Goal: Task Accomplishment & Management: Manage account settings

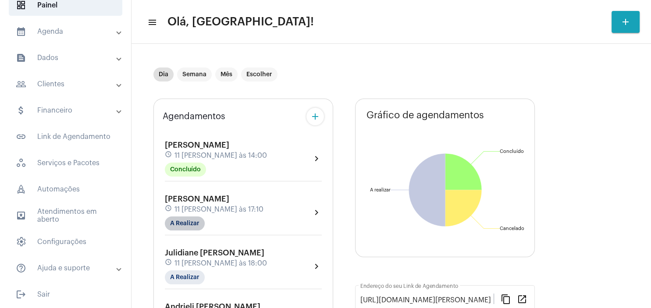
scroll to position [56, 0]
click at [187, 218] on mat-chip "A Realizar" at bounding box center [185, 223] width 40 height 14
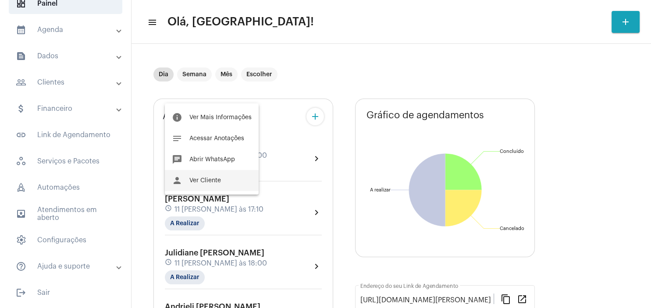
click at [216, 179] on span "Ver Cliente" at bounding box center [205, 180] width 32 height 6
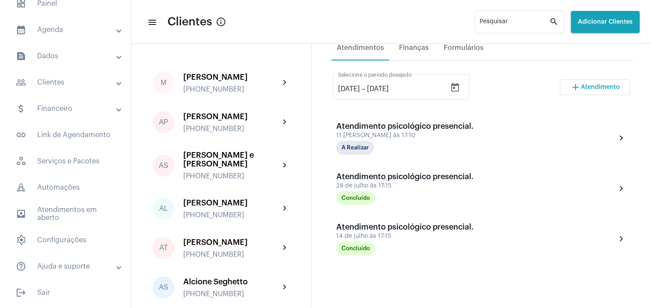
scroll to position [168, 0]
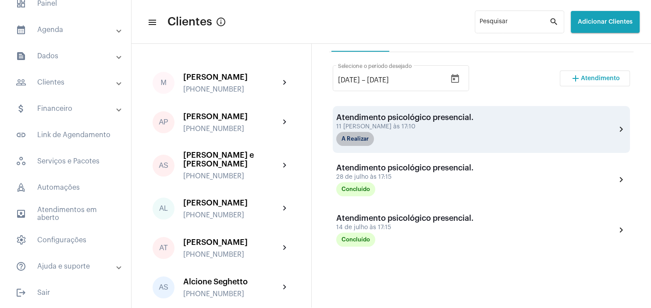
click at [367, 138] on mat-chip "A Realizar" at bounding box center [355, 139] width 38 height 14
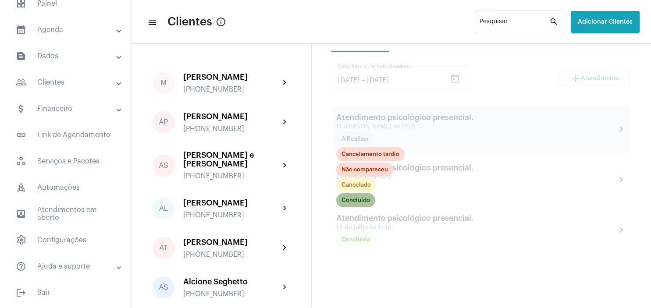
click at [358, 202] on mat-chip "Concluído" at bounding box center [355, 200] width 39 height 14
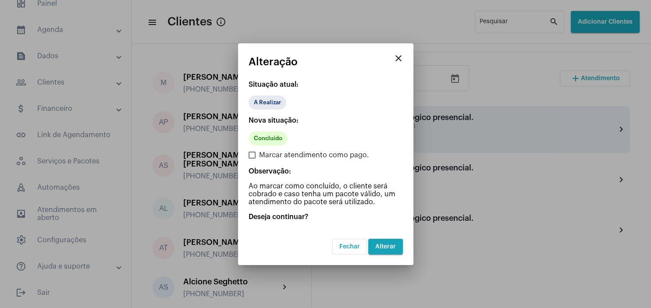
click at [383, 248] on span "Alterar" at bounding box center [385, 247] width 21 height 6
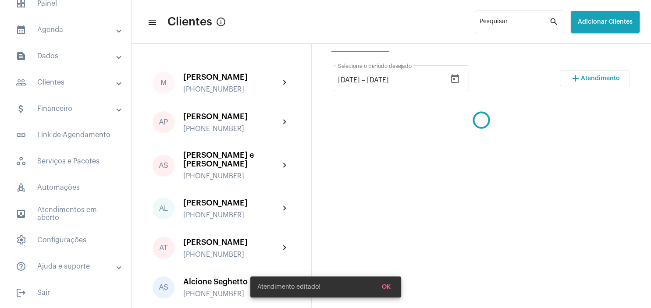
click at [583, 78] on span "Atendimento" at bounding box center [600, 78] width 39 height 6
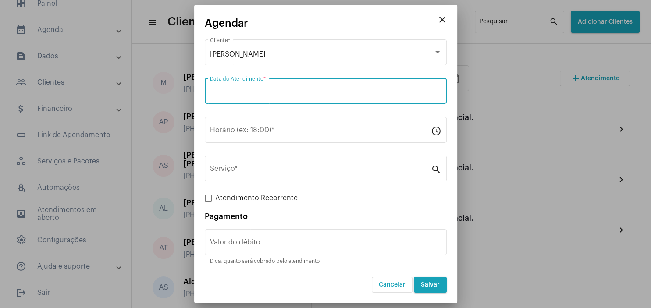
click at [246, 97] on input "Data do Atendimento *" at bounding box center [325, 93] width 231 height 8
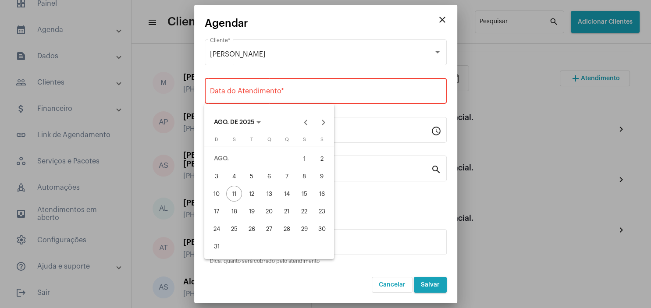
click at [234, 227] on div "25" at bounding box center [234, 229] width 16 height 16
type input "[DATE]"
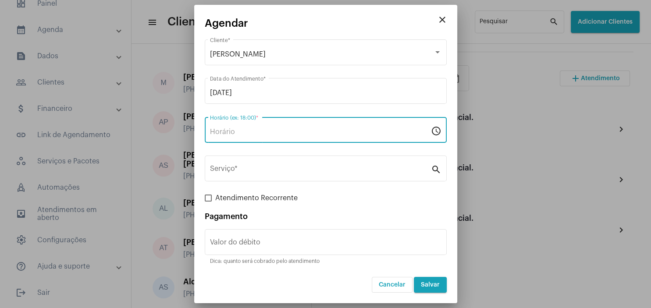
click at [237, 129] on input "Horário (ex: 18:00) *" at bounding box center [320, 132] width 221 height 8
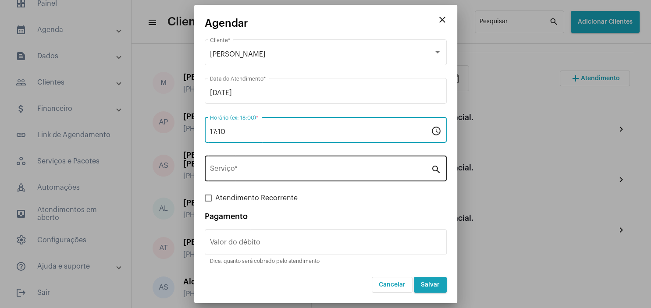
type input "17:10"
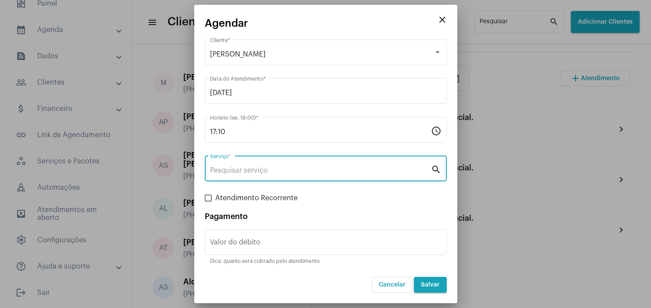
click at [255, 170] on input "Serviço *" at bounding box center [320, 171] width 221 height 8
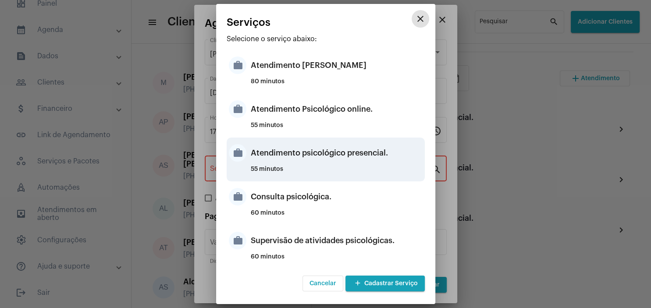
click at [358, 148] on div "Atendimento psicológico presencial." at bounding box center [337, 153] width 172 height 26
type input "Atendimento psicológico presencial."
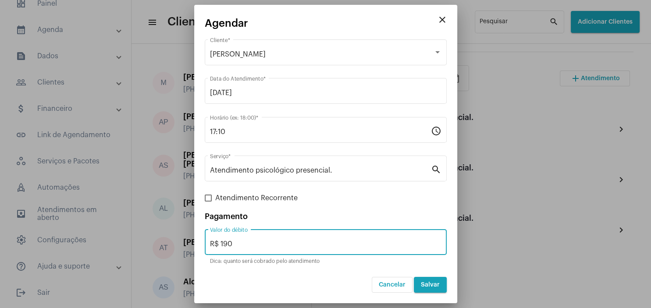
drag, startPoint x: 264, startPoint y: 245, endPoint x: 259, endPoint y: 238, distance: 8.4
click at [263, 245] on input "R$ 190" at bounding box center [325, 244] width 231 height 8
type input "R$ 200"
click at [425, 283] on span "Salvar" at bounding box center [430, 285] width 19 height 6
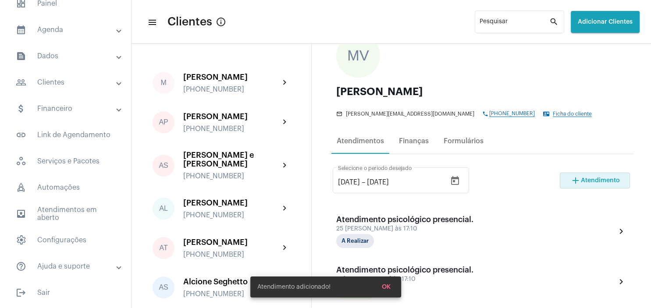
scroll to position [42, 0]
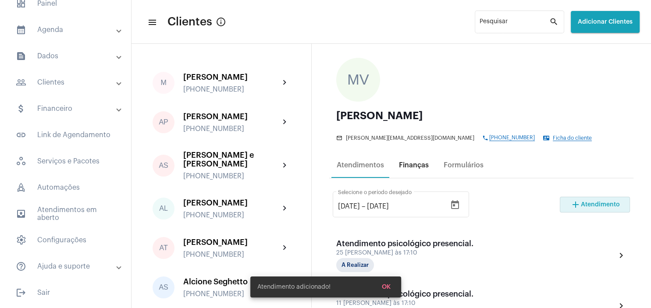
click at [422, 166] on div "Finanças" at bounding box center [414, 165] width 30 height 8
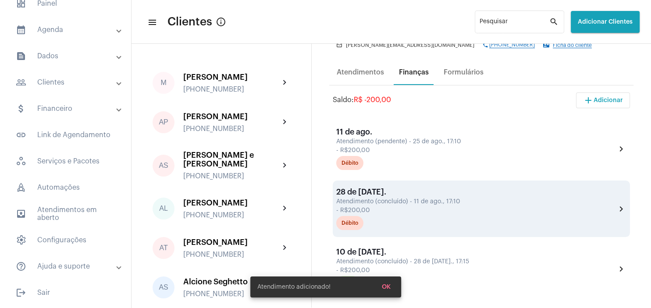
scroll to position [168, 0]
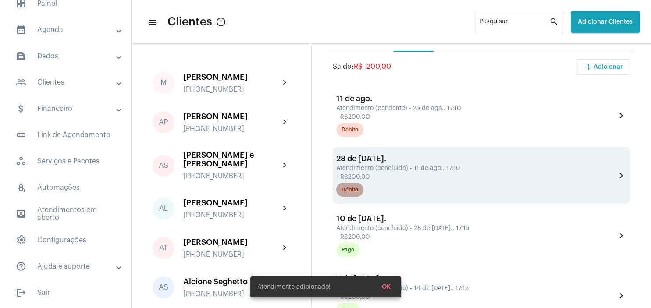
click at [347, 190] on div "Débito" at bounding box center [349, 190] width 17 height 6
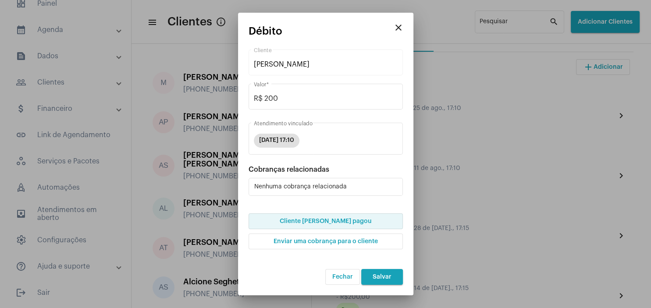
click at [337, 222] on span "Cliente [PERSON_NAME] pagou" at bounding box center [326, 221] width 92 height 6
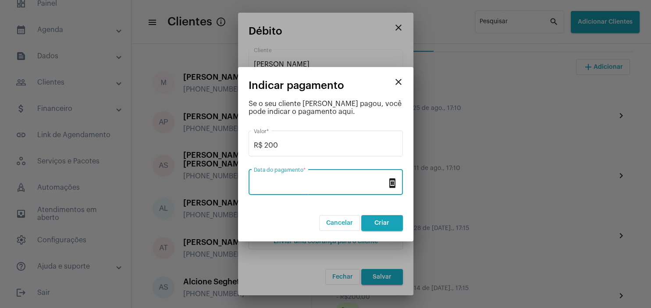
click at [308, 182] on input "Data do pagamento *" at bounding box center [320, 184] width 133 height 8
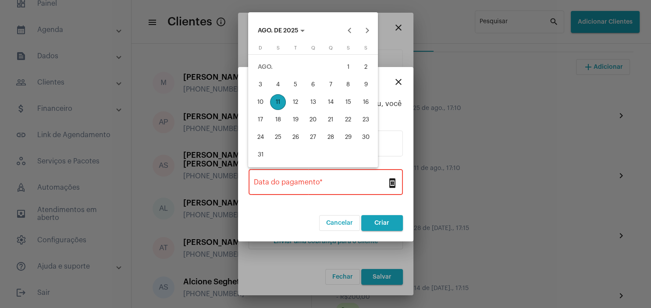
click at [282, 103] on div "11" at bounding box center [278, 102] width 16 height 16
type input "[DATE]"
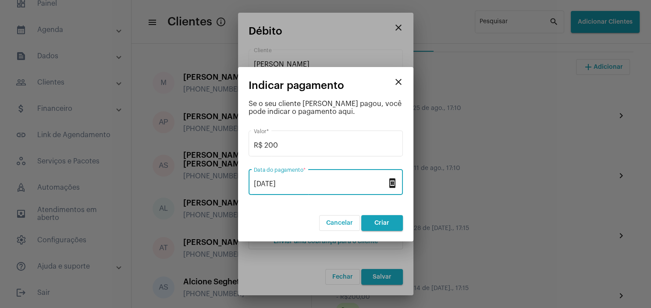
click at [378, 221] on span "Criar" at bounding box center [381, 223] width 15 height 6
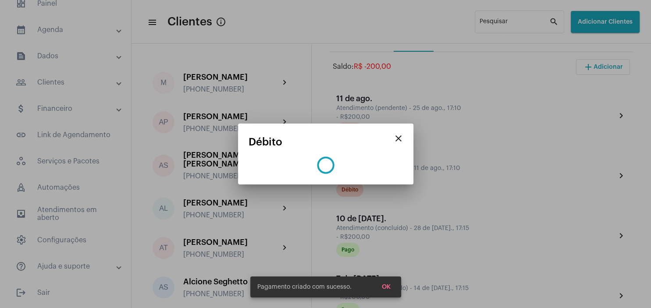
click at [388, 285] on span "OK" at bounding box center [386, 287] width 9 height 6
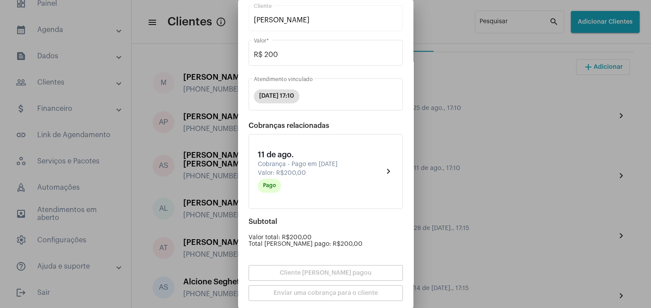
scroll to position [89, 0]
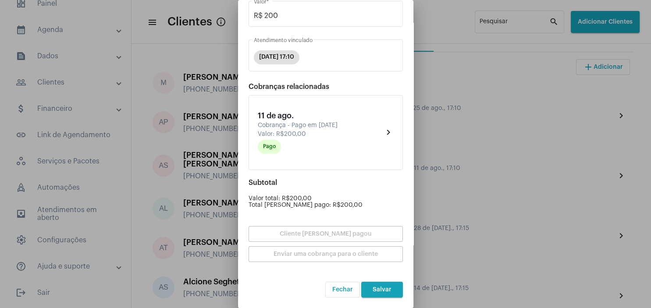
click at [388, 292] on span "Salvar" at bounding box center [381, 290] width 19 height 6
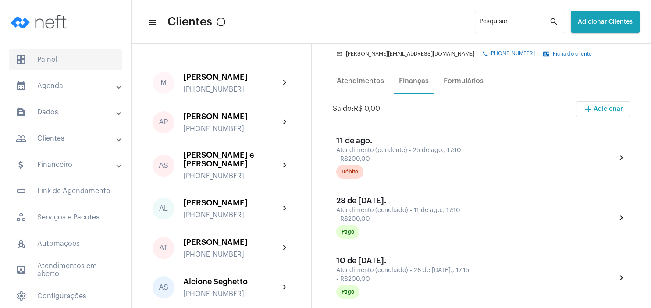
click at [61, 58] on span "dashboard Painel" at bounding box center [65, 59] width 113 height 21
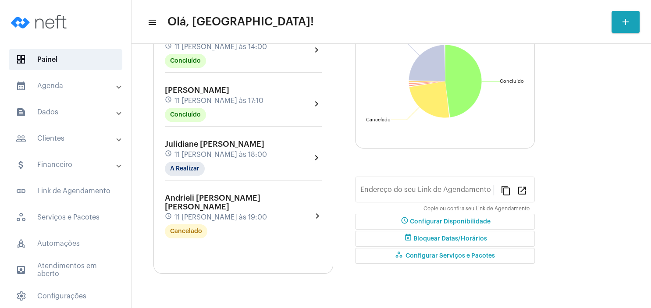
scroll to position [84, 0]
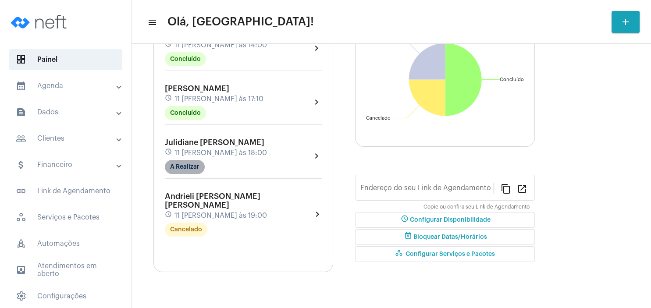
click at [195, 170] on mat-chip "A Realizar" at bounding box center [185, 167] width 40 height 14
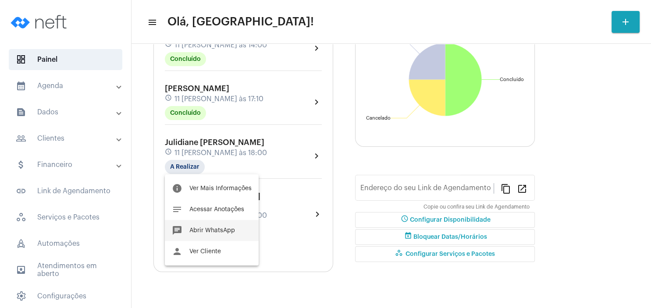
type input "[URL][DOMAIN_NAME][PERSON_NAME]"
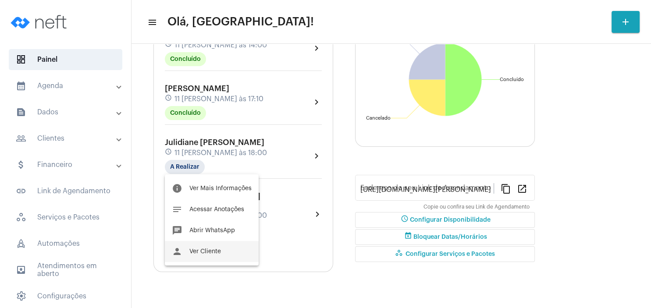
scroll to position [110, 0]
click at [209, 251] on span "Ver Cliente" at bounding box center [205, 251] width 32 height 6
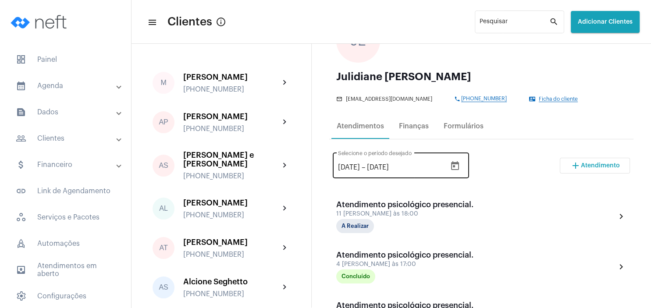
scroll to position [84, 0]
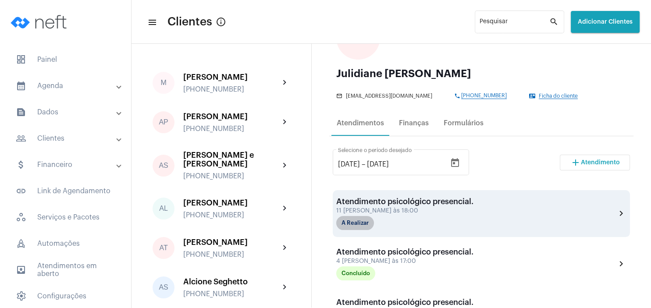
click at [357, 226] on mat-chip "A Realizar" at bounding box center [355, 223] width 38 height 14
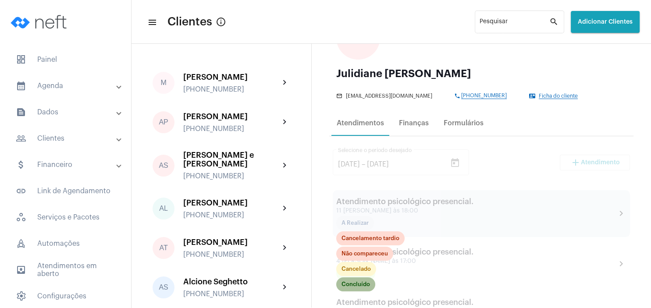
click at [363, 286] on mat-chip "Concluído" at bounding box center [355, 284] width 39 height 14
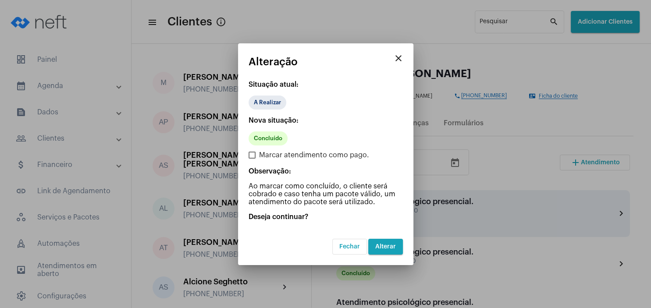
click at [385, 248] on span "Alterar" at bounding box center [385, 247] width 21 height 6
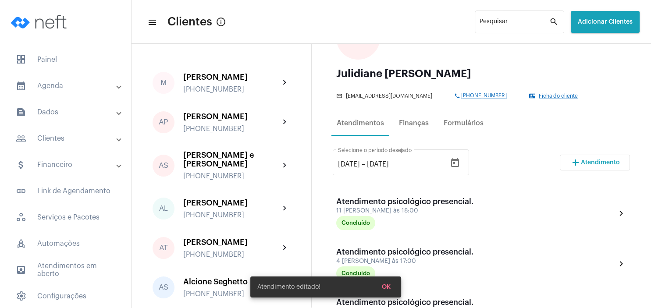
click at [588, 163] on span "Atendimento" at bounding box center [600, 162] width 39 height 6
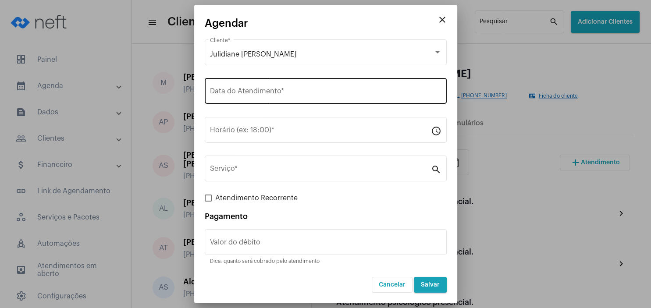
click at [219, 86] on div "Data do Atendimento *" at bounding box center [325, 90] width 231 height 28
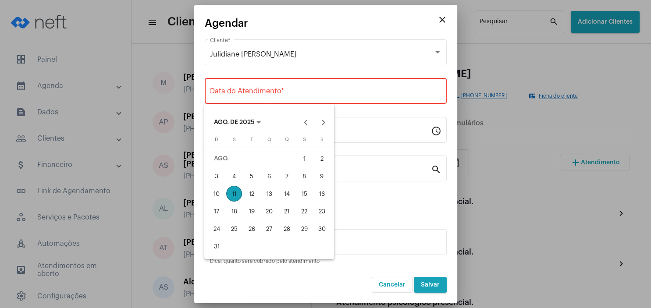
click at [234, 226] on div "25" at bounding box center [234, 229] width 16 height 16
type input "[DATE]"
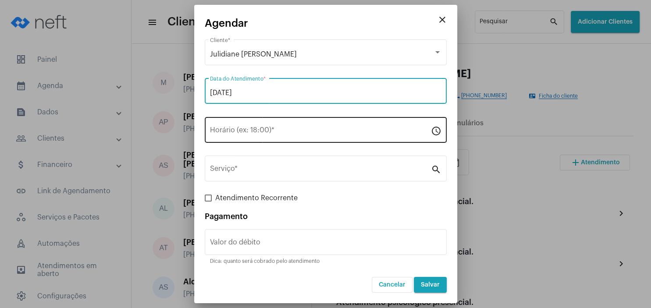
click at [229, 134] on input "Horário (ex: 18:00) *" at bounding box center [320, 132] width 221 height 8
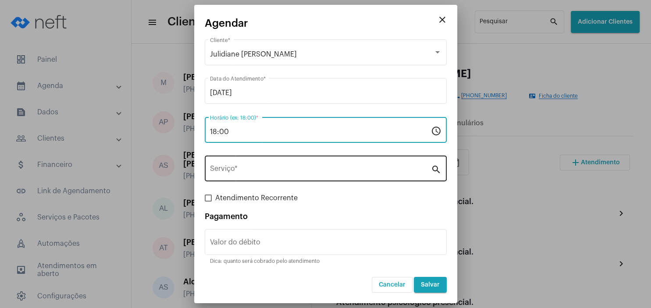
type input "18:00"
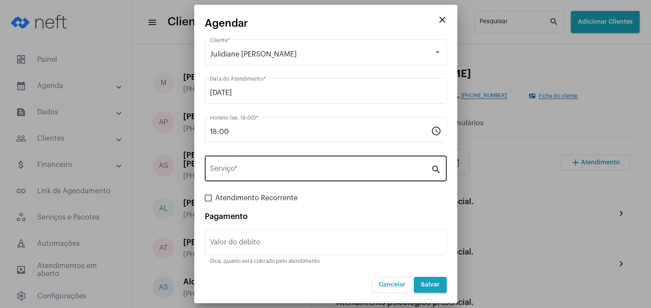
click at [246, 174] on div "Serviço *" at bounding box center [320, 168] width 221 height 28
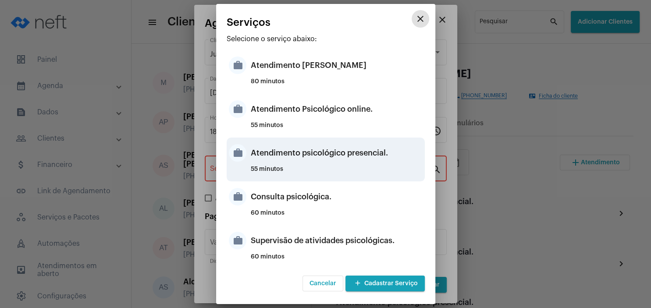
click at [345, 162] on div "Atendimento psicológico presencial." at bounding box center [337, 153] width 172 height 26
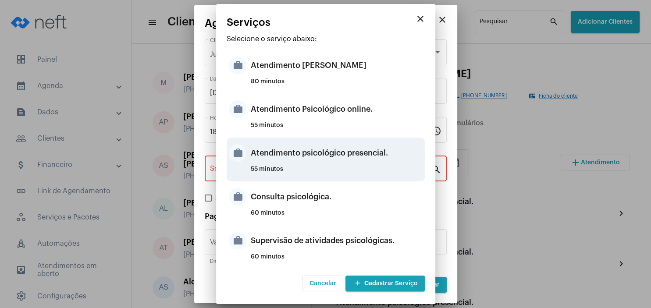
type input "Atendimento psicológico presencial."
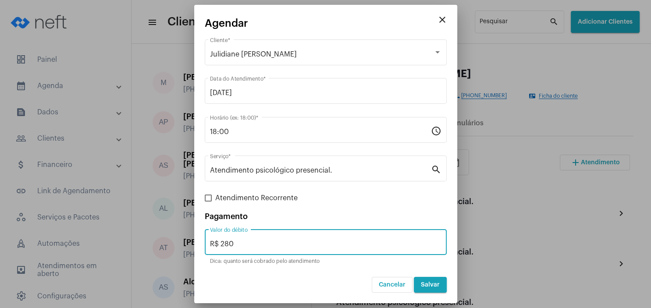
click at [267, 246] on input "R$ 280" at bounding box center [325, 244] width 231 height 8
type input "R$ 200"
click at [429, 283] on span "Salvar" at bounding box center [430, 285] width 19 height 6
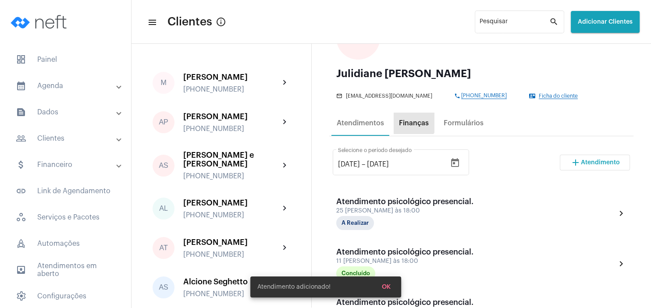
click at [412, 118] on div "Finanças" at bounding box center [413, 123] width 40 height 21
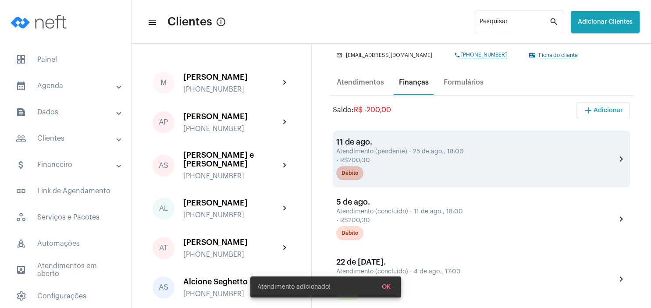
scroll to position [126, 0]
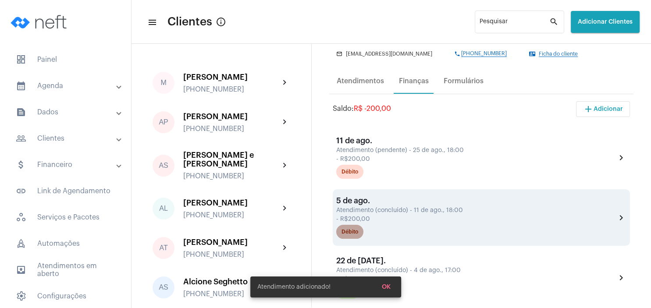
click at [347, 231] on div "Débito" at bounding box center [349, 232] width 17 height 6
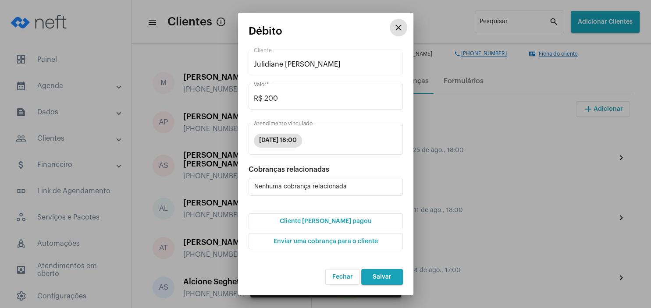
click at [339, 216] on button "Cliente [PERSON_NAME] pagou" at bounding box center [325, 221] width 154 height 16
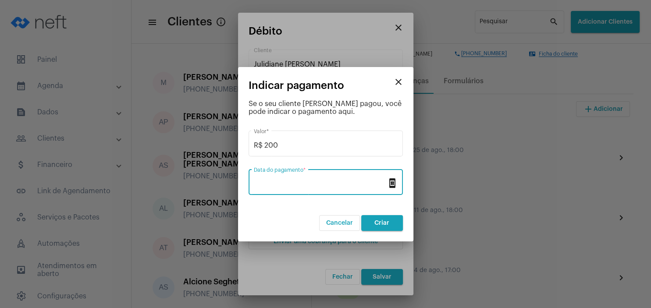
click at [283, 182] on input "Data do pagamento *" at bounding box center [320, 184] width 133 height 8
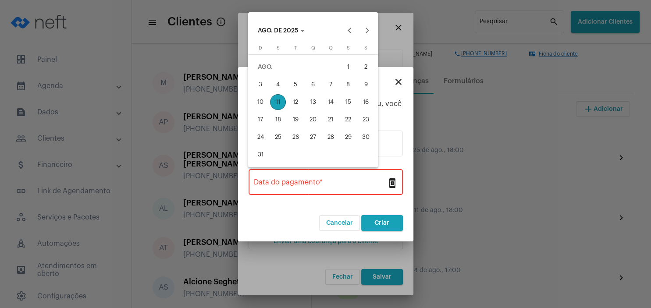
click at [278, 104] on div "11" at bounding box center [278, 102] width 16 height 16
type input "[DATE]"
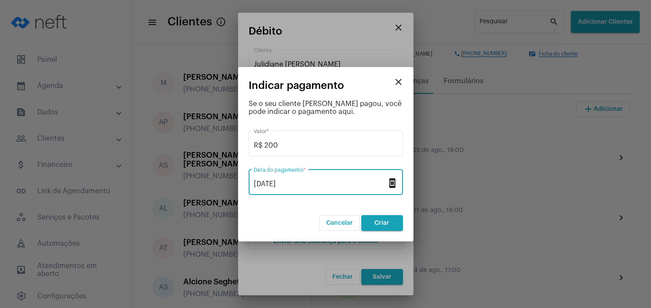
click at [386, 222] on span "Criar" at bounding box center [381, 223] width 15 height 6
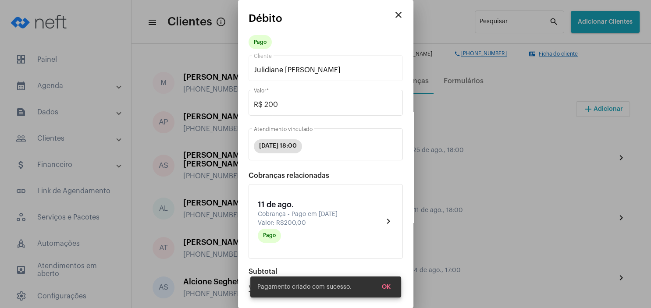
click at [389, 288] on span "OK" at bounding box center [386, 287] width 9 height 6
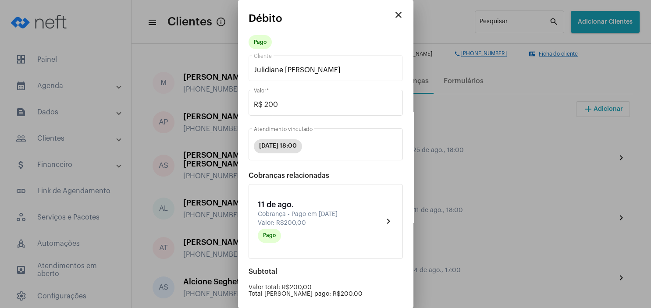
scroll to position [89, 0]
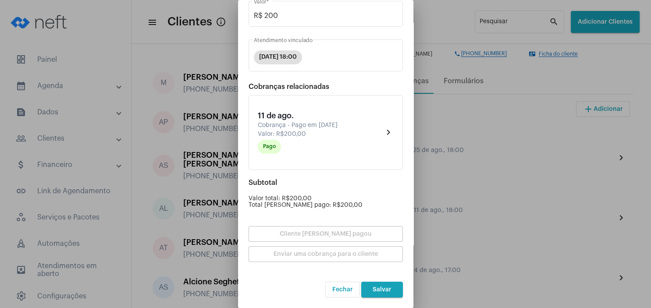
click at [386, 292] on span "Salvar" at bounding box center [381, 290] width 19 height 6
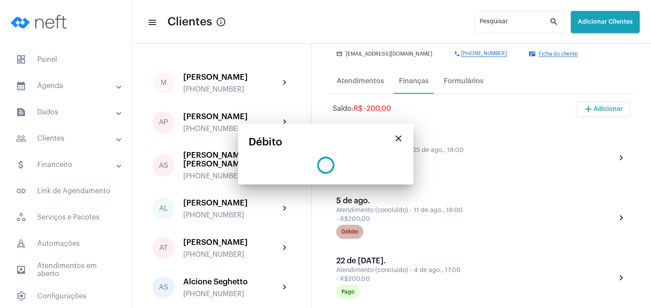
scroll to position [0, 0]
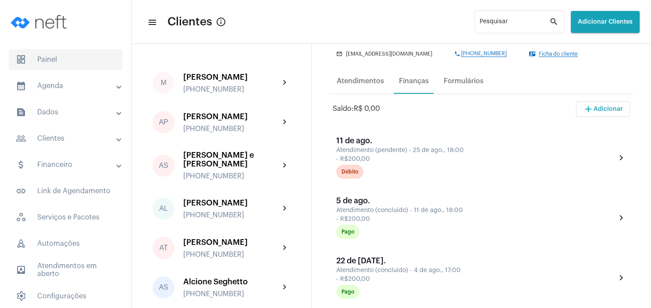
click at [48, 60] on span "dashboard Painel" at bounding box center [65, 59] width 113 height 21
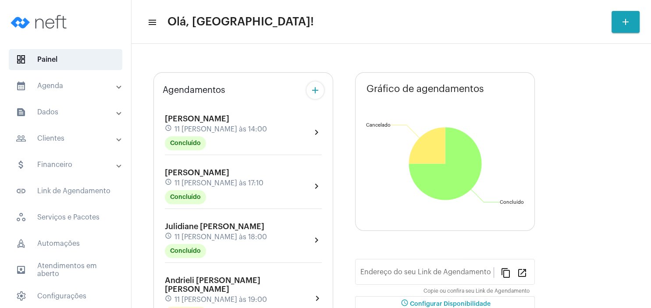
type input "[URL][DOMAIN_NAME][PERSON_NAME]"
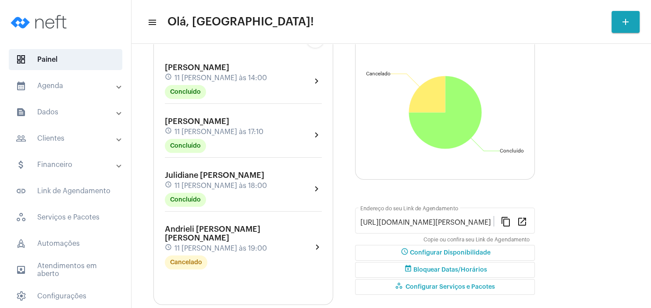
scroll to position [152, 0]
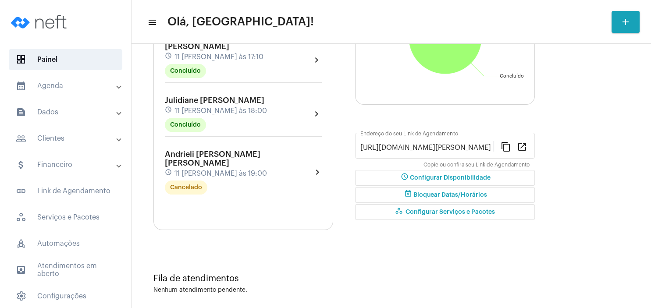
click at [212, 160] on div "[PERSON_NAME] [PERSON_NAME] schedule 11 [PERSON_NAME] às 19:00 Cancelado" at bounding box center [238, 172] width 147 height 45
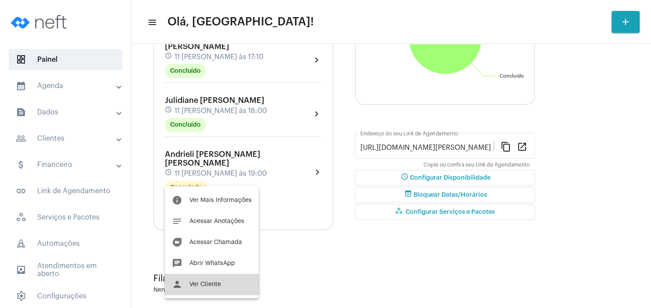
click at [219, 287] on span "Ver Cliente" at bounding box center [205, 284] width 32 height 6
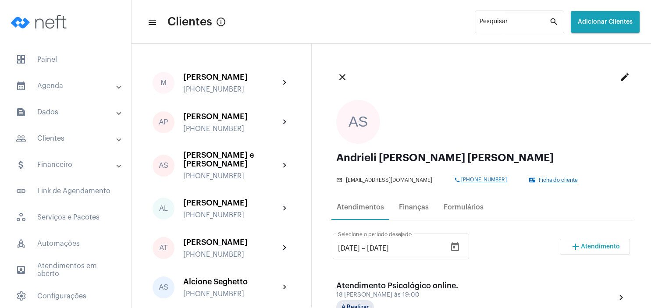
scroll to position [42, 0]
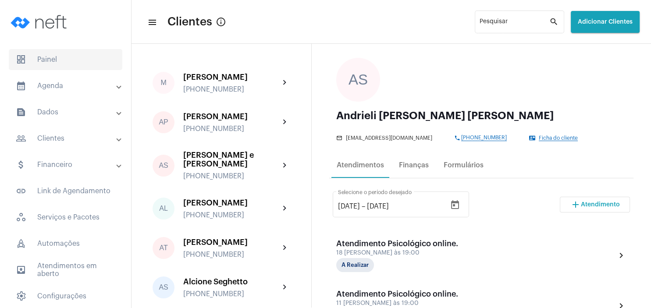
click at [60, 62] on span "dashboard Painel" at bounding box center [65, 59] width 113 height 21
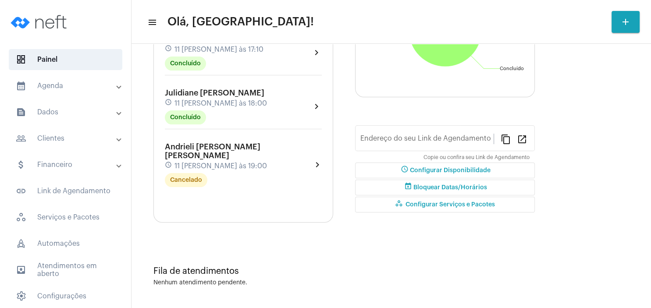
type input "[URL][DOMAIN_NAME][PERSON_NAME]"
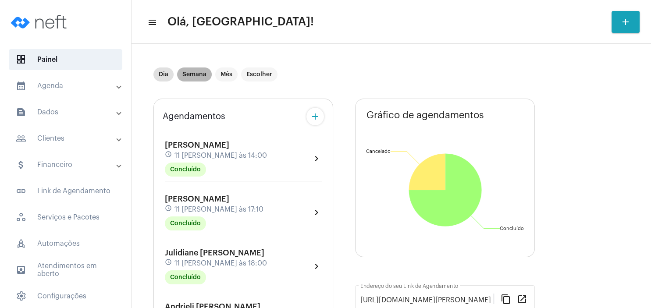
click at [195, 74] on mat-chip "Semana" at bounding box center [194, 74] width 35 height 14
